Goal: Information Seeking & Learning: Check status

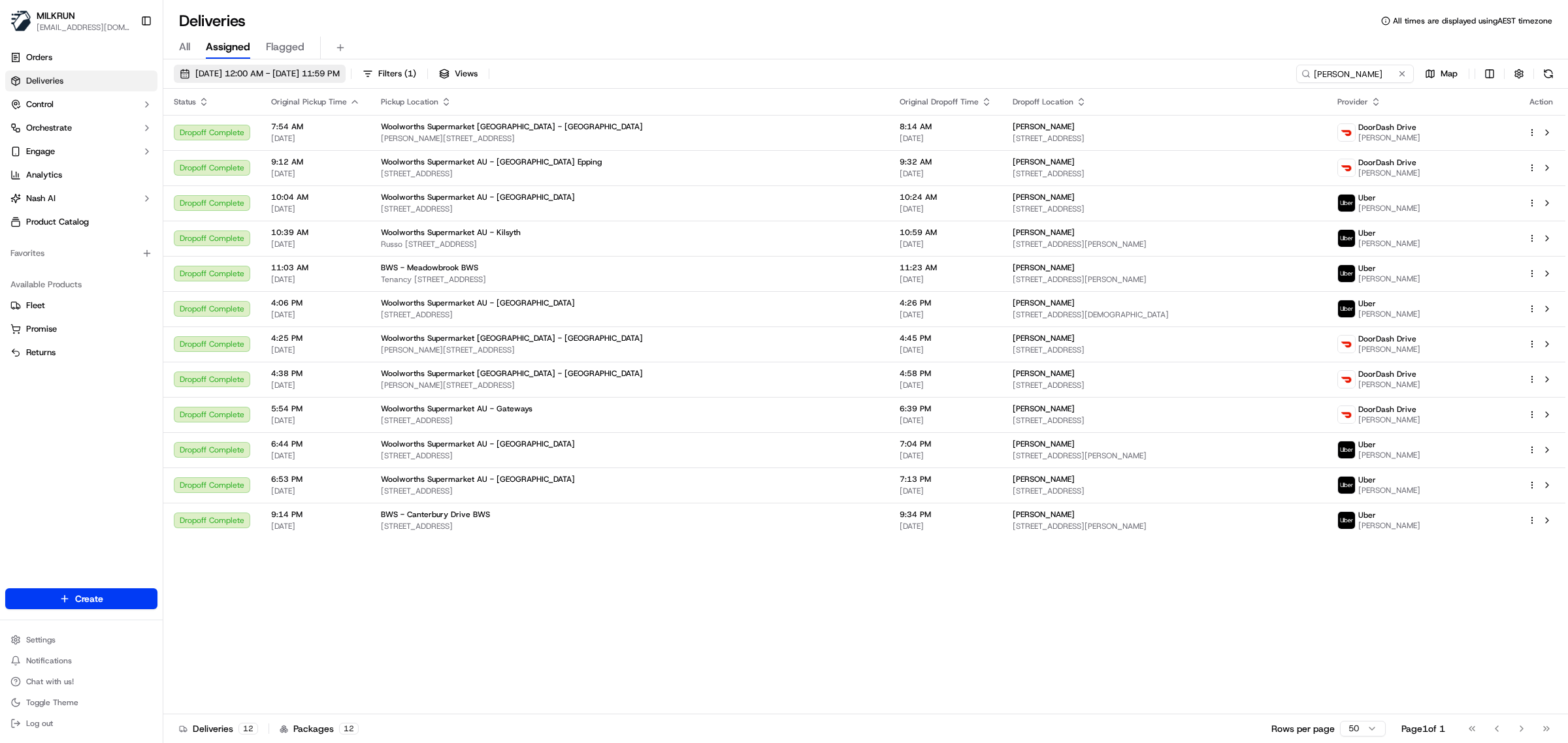
click at [220, 65] on button "[DATE] 12:00 AM - [DATE] 11:59 PM" at bounding box center [260, 74] width 172 height 18
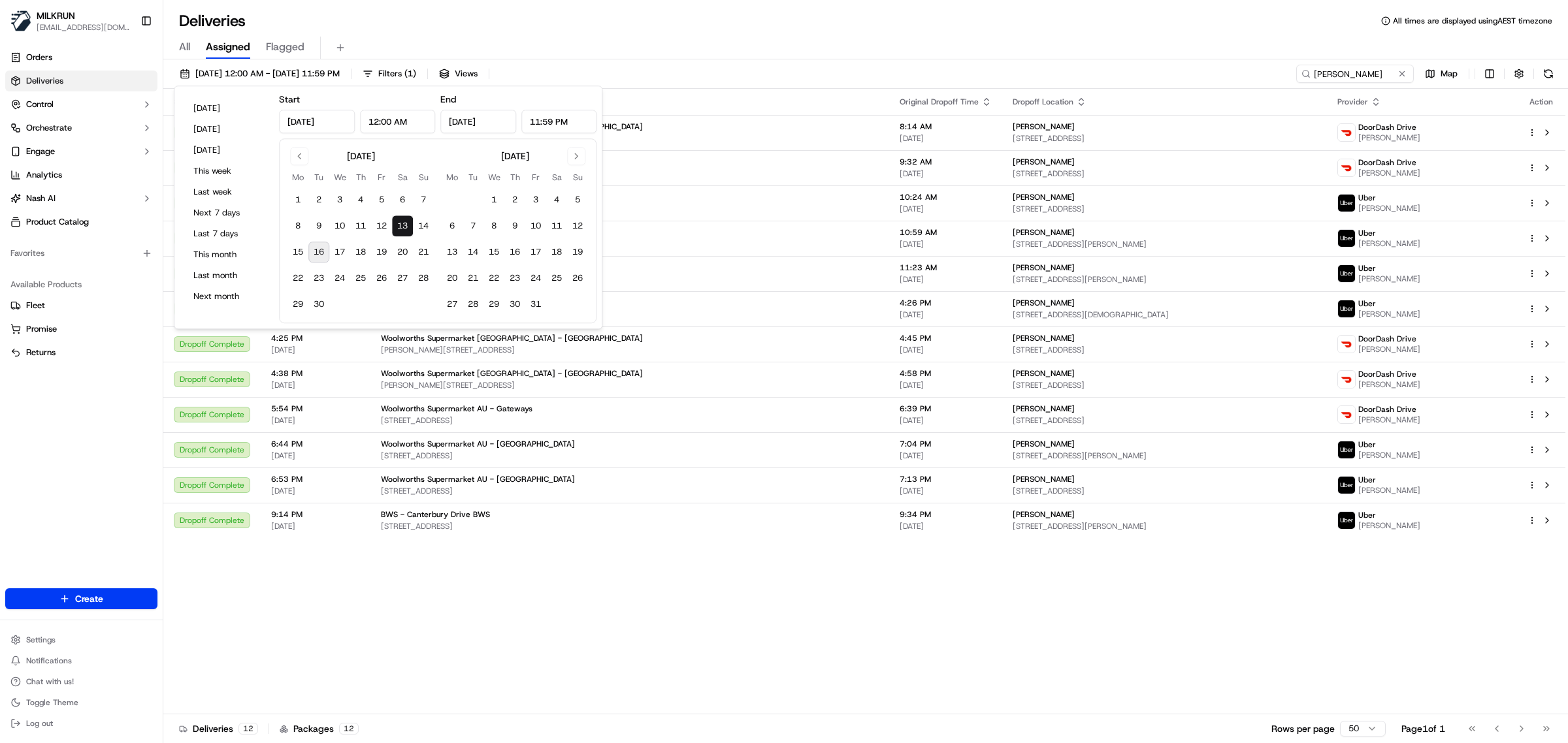
click at [321, 256] on button "16" at bounding box center [318, 252] width 21 height 21
type input "[DATE]"
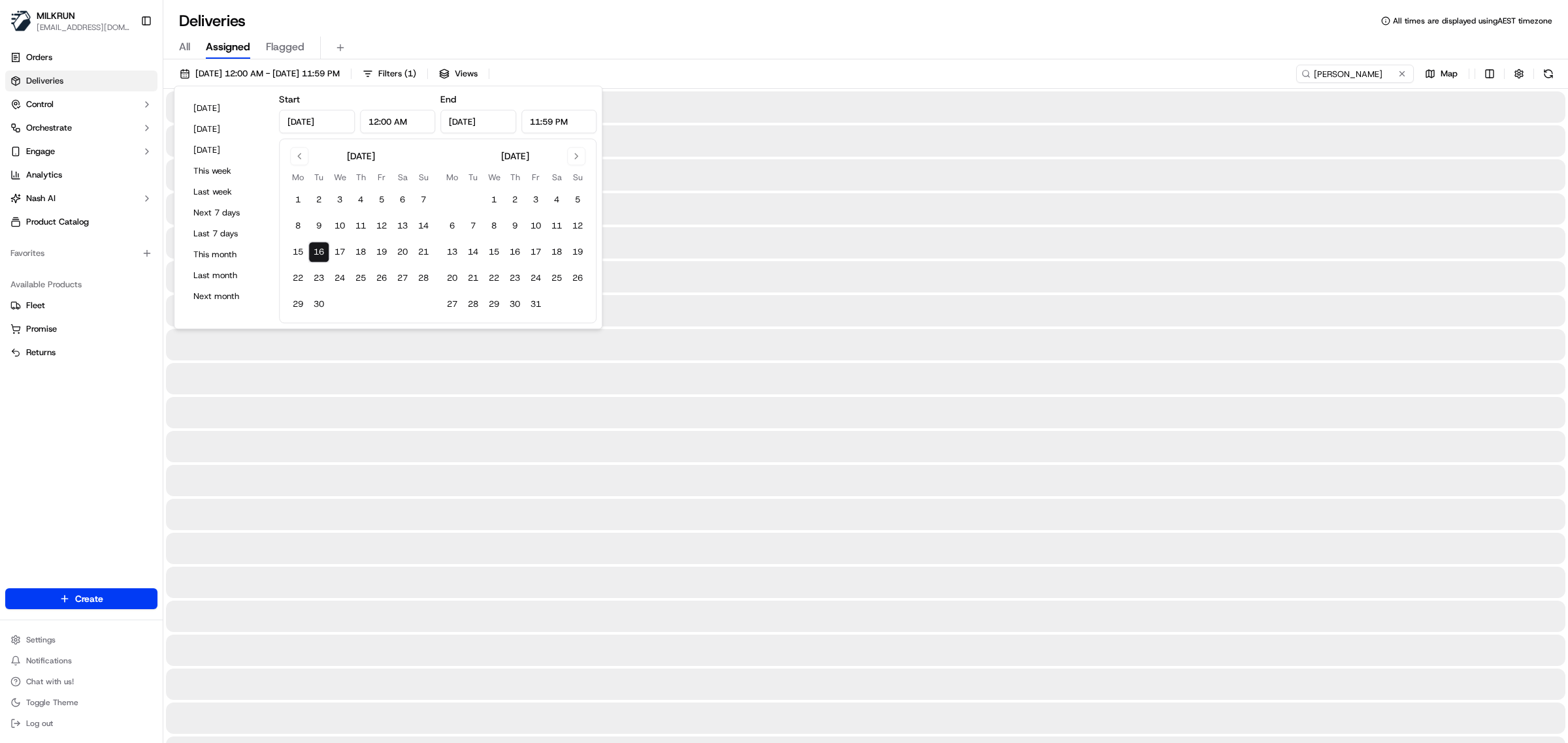
click at [929, 3] on div "Deliveries All times are displayed using AEST timezone All Assigned Flagged [DA…" at bounding box center [866, 371] width 1405 height 743
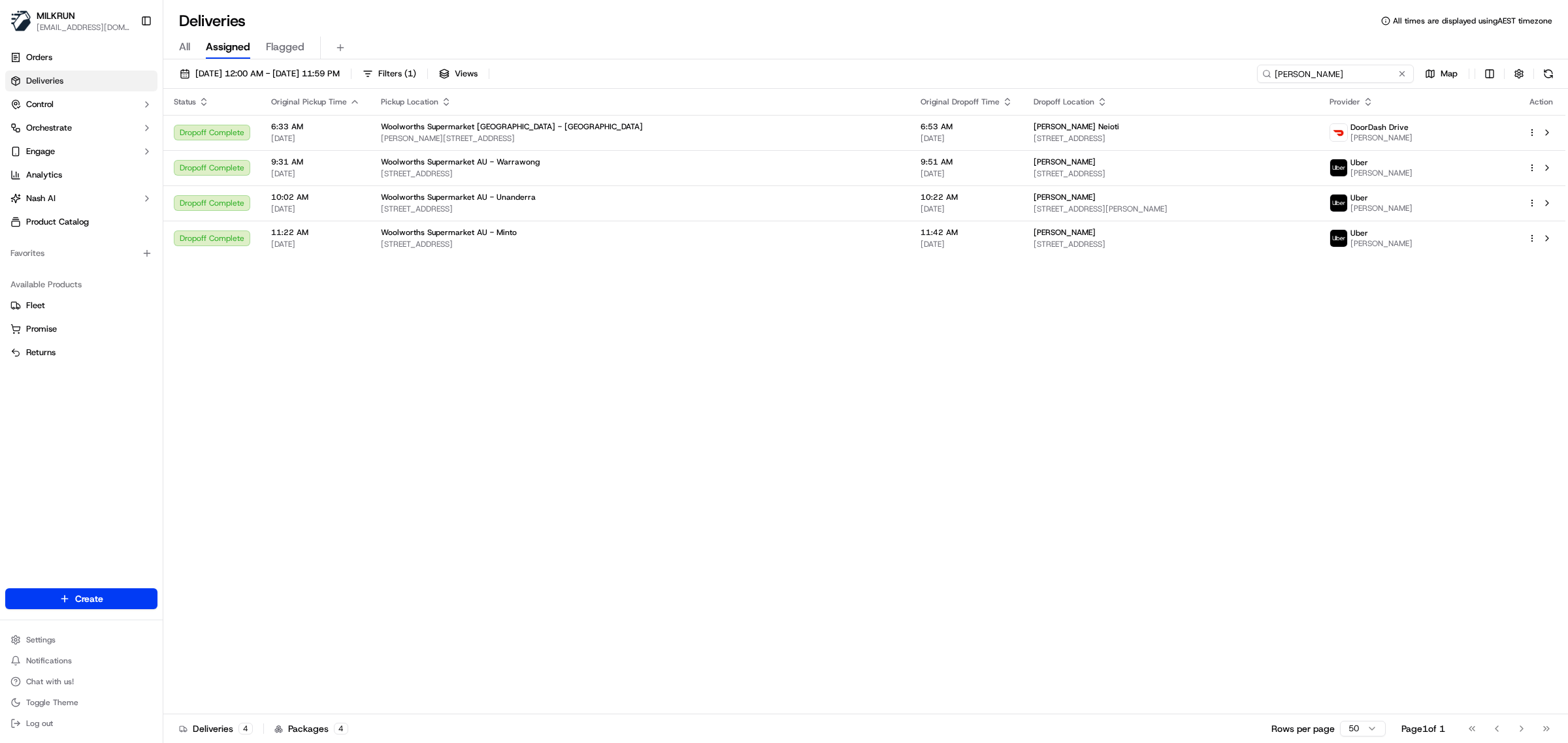
click at [1346, 74] on input "[PERSON_NAME]" at bounding box center [1335, 74] width 157 height 18
paste input "Name: [PERSON_NAME]"
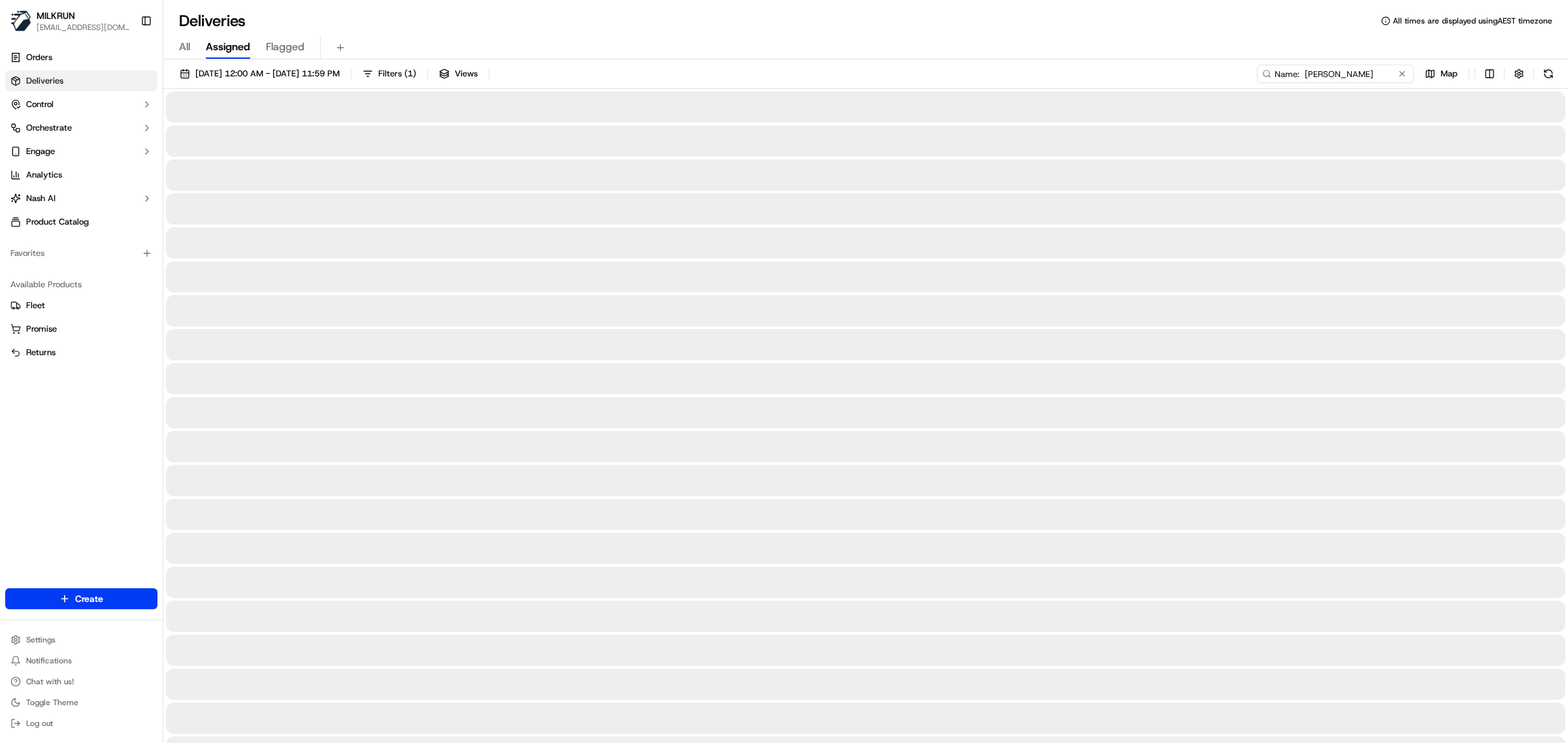
drag, startPoint x: 1307, startPoint y: 74, endPoint x: 1224, endPoint y: 78, distance: 83.1
click at [1224, 78] on div "[DATE] 12:00 AM - [DATE] 11:59 PM Filters ( 1 ) Views Name: [PERSON_NAME] Map" at bounding box center [866, 76] width 1405 height 24
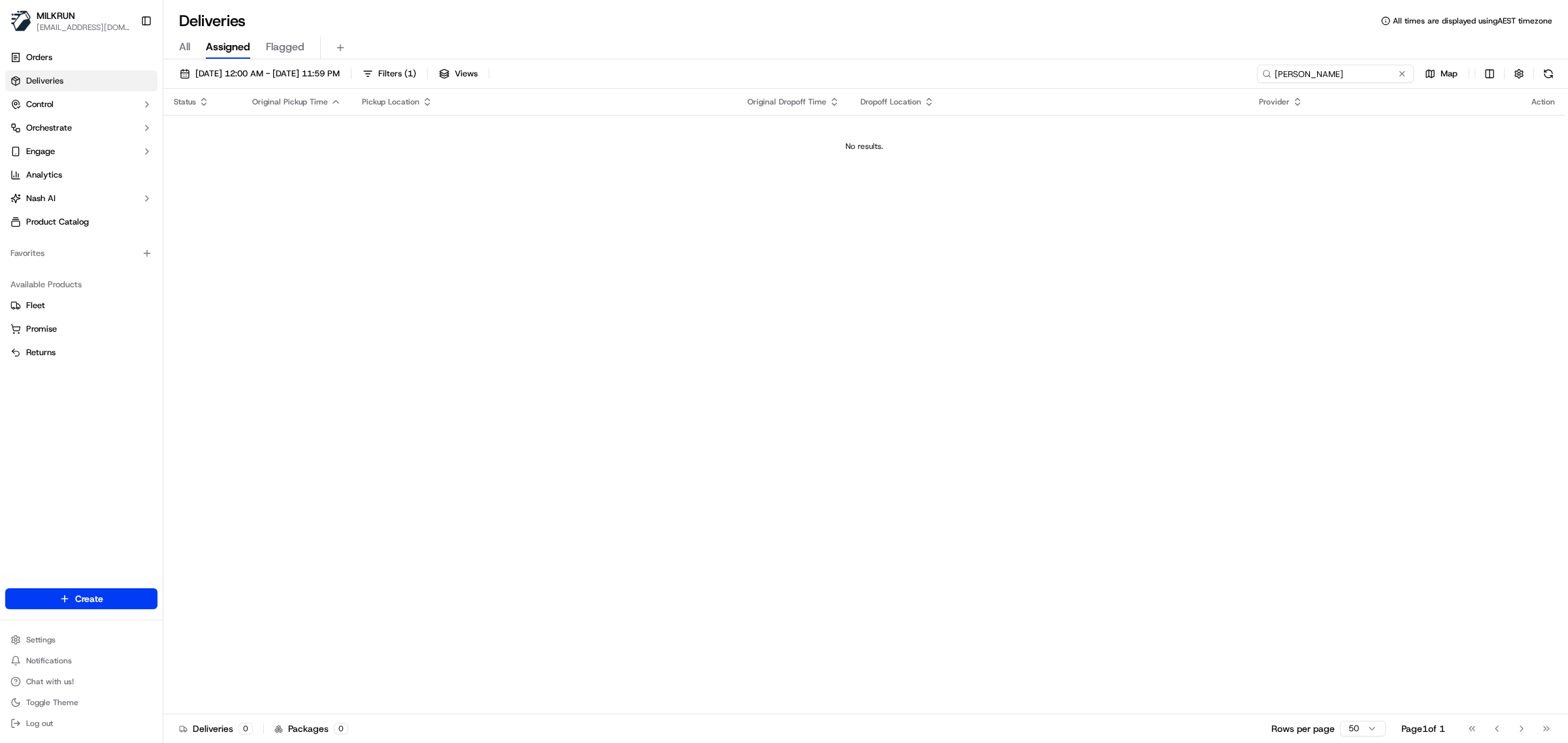
type input "[PERSON_NAME]"
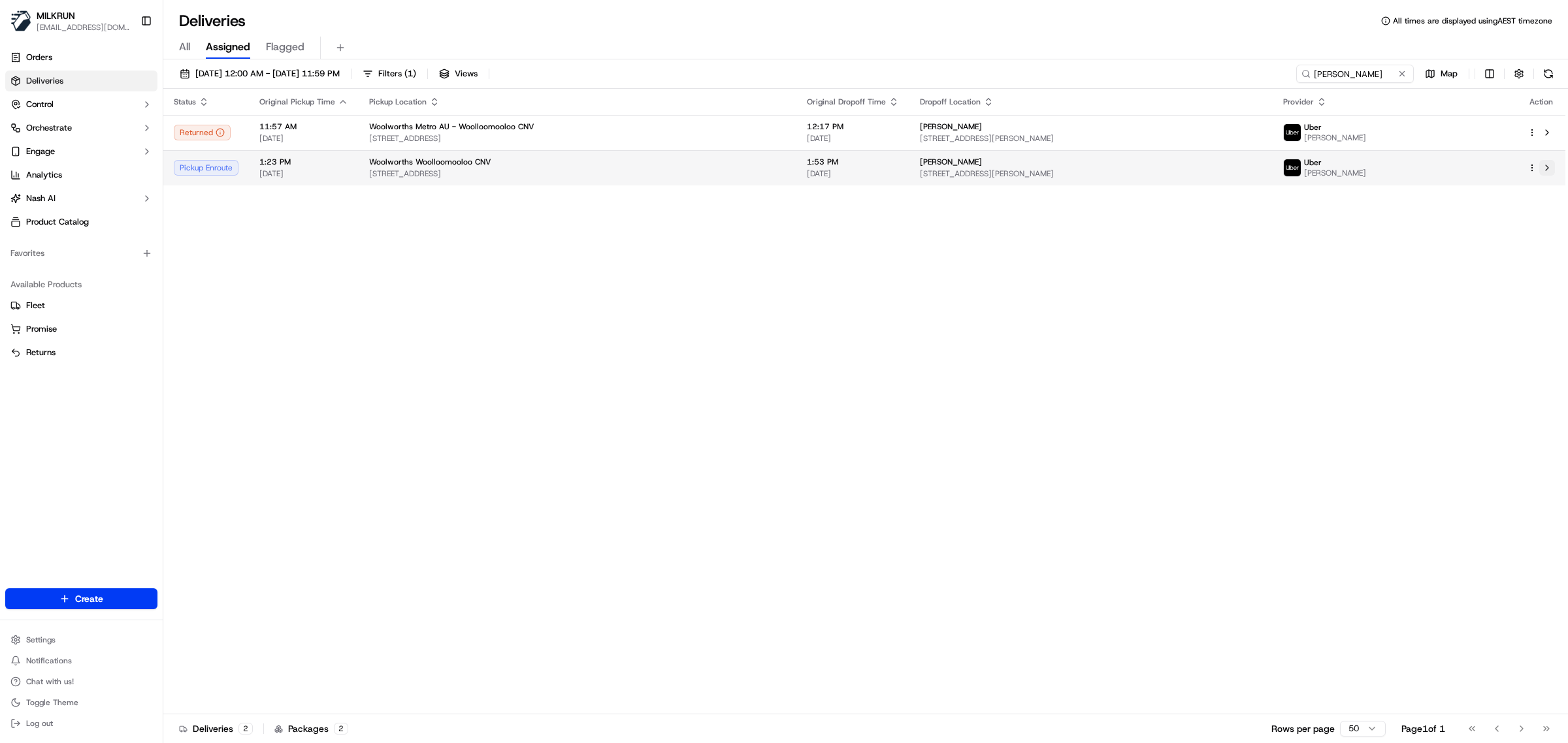
click at [1550, 167] on button at bounding box center [1547, 168] width 15 height 15
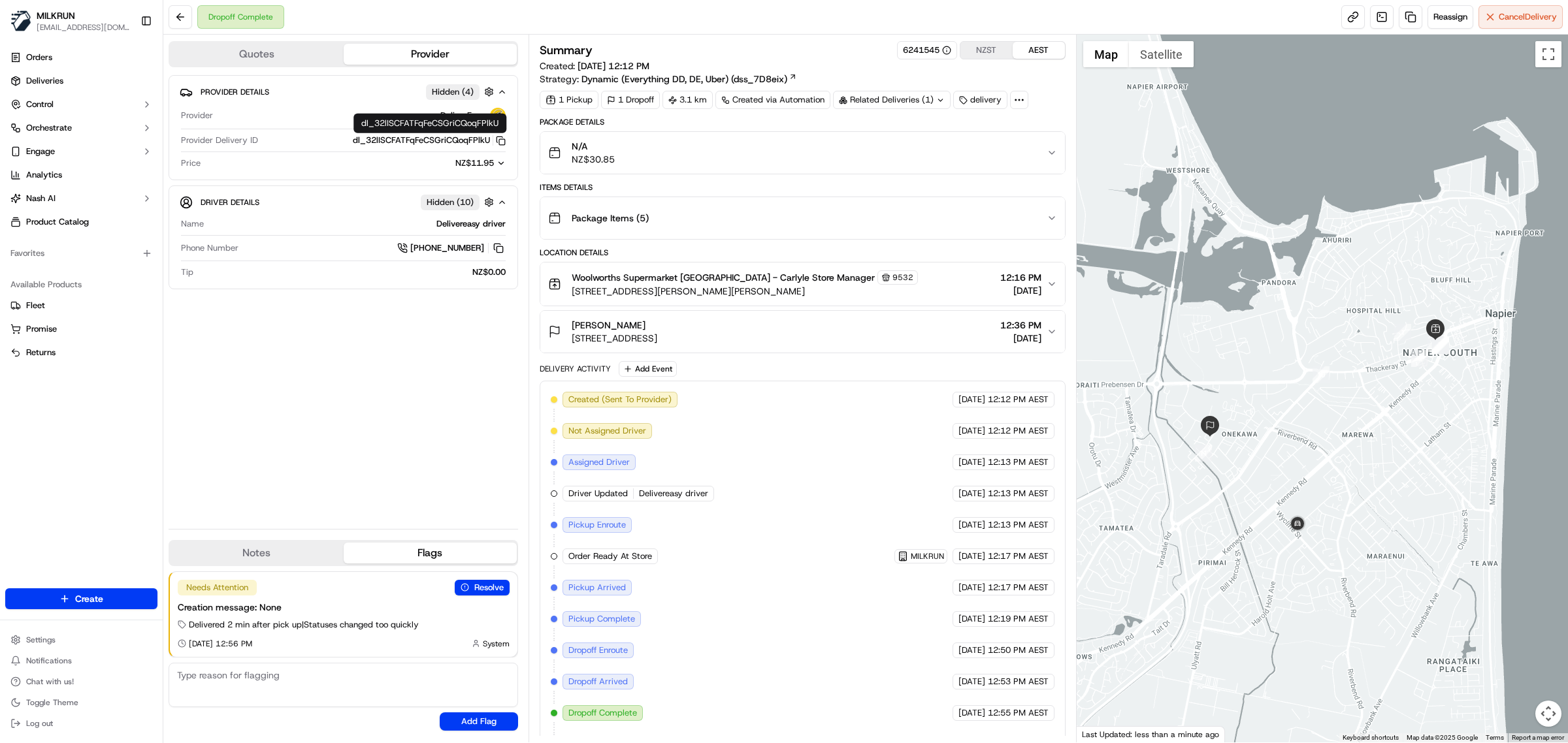
click at [930, 290] on div "Woolworths Supermarket NZ - Carlyle Store Manager 9532 33 Carlyle St, Napier, H…" at bounding box center [797, 284] width 499 height 28
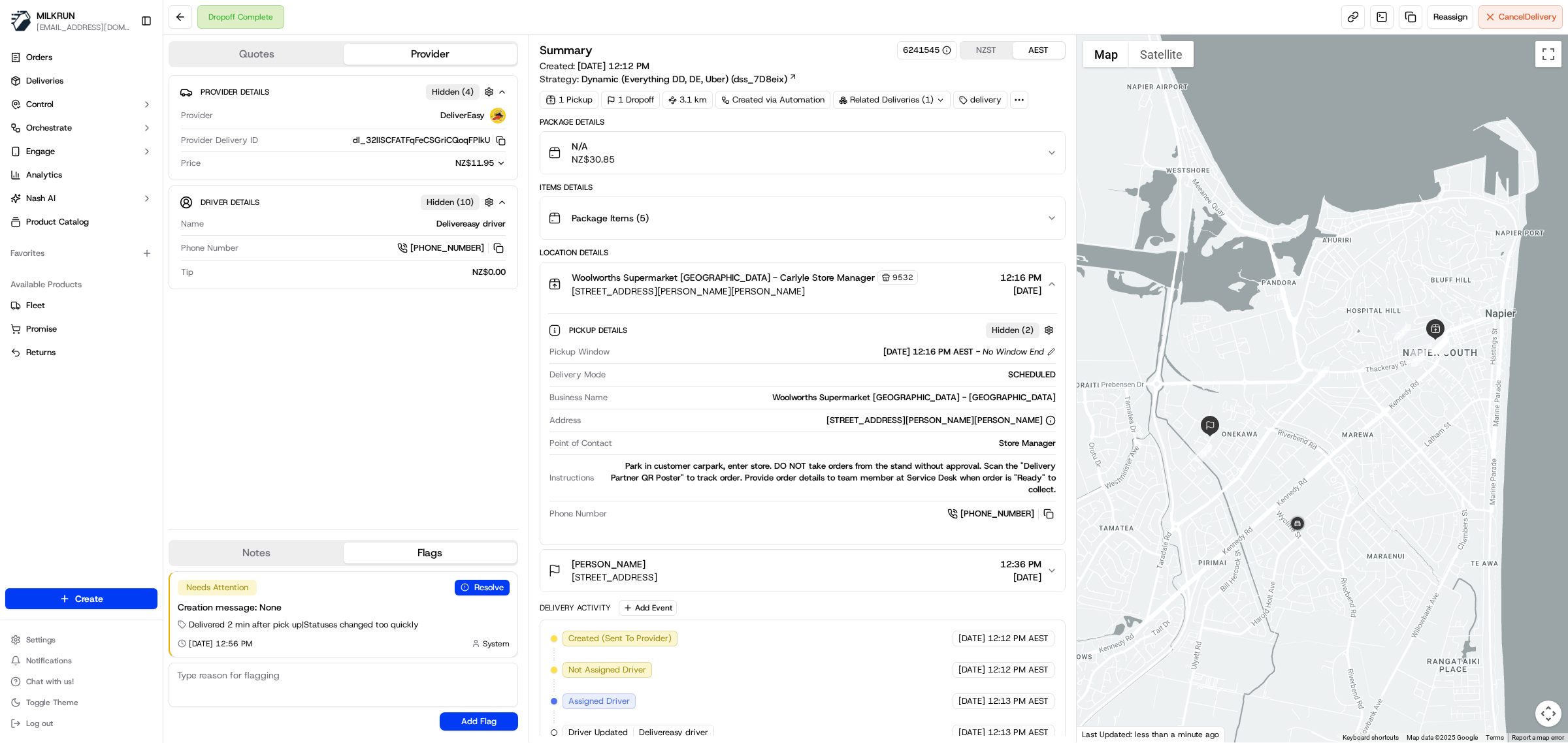
drag, startPoint x: 849, startPoint y: 285, endPoint x: 873, endPoint y: 292, distance: 25.0
click at [862, 289] on div "Woolworths Supermarket NZ - Carlyle Store Manager 9532 33 Carlyle St, Napier, H…" at bounding box center [797, 284] width 499 height 28
click at [1049, 511] on button at bounding box center [1048, 514] width 15 height 15
